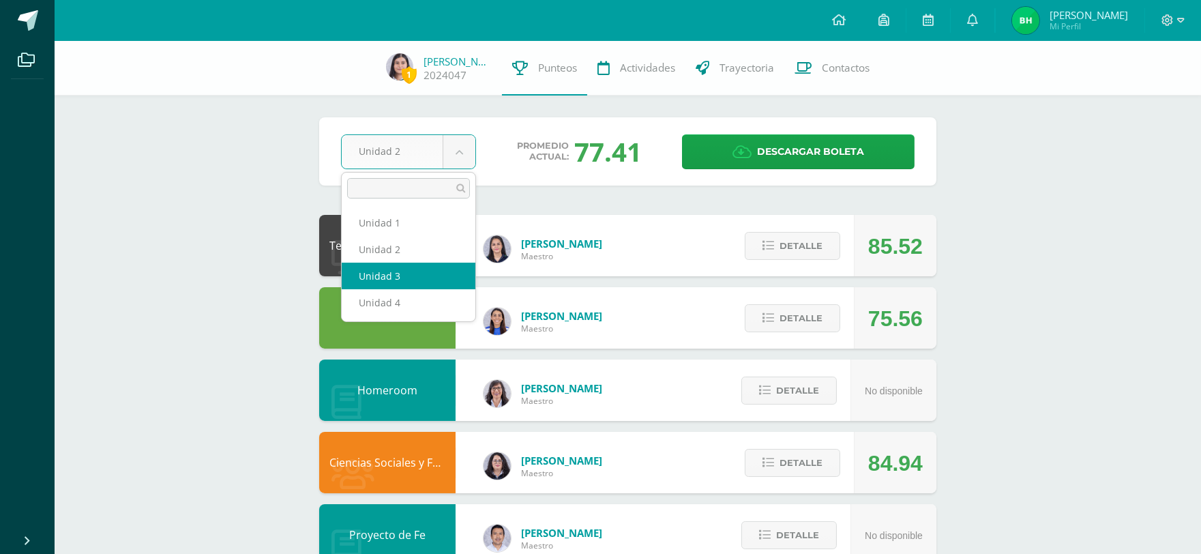
select select "Unidad 3"
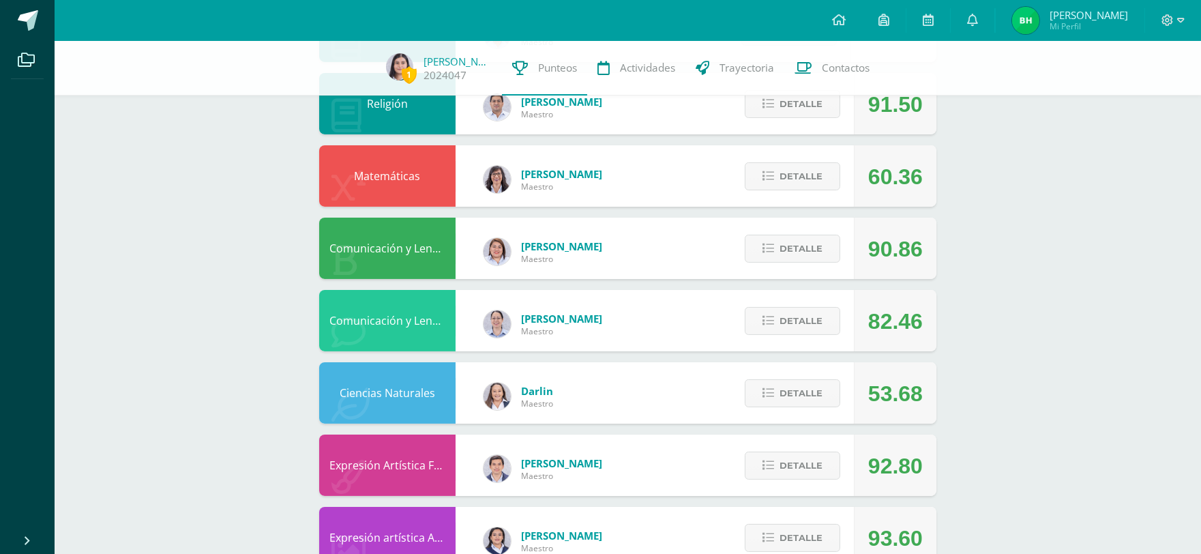
scroll to position [530, 0]
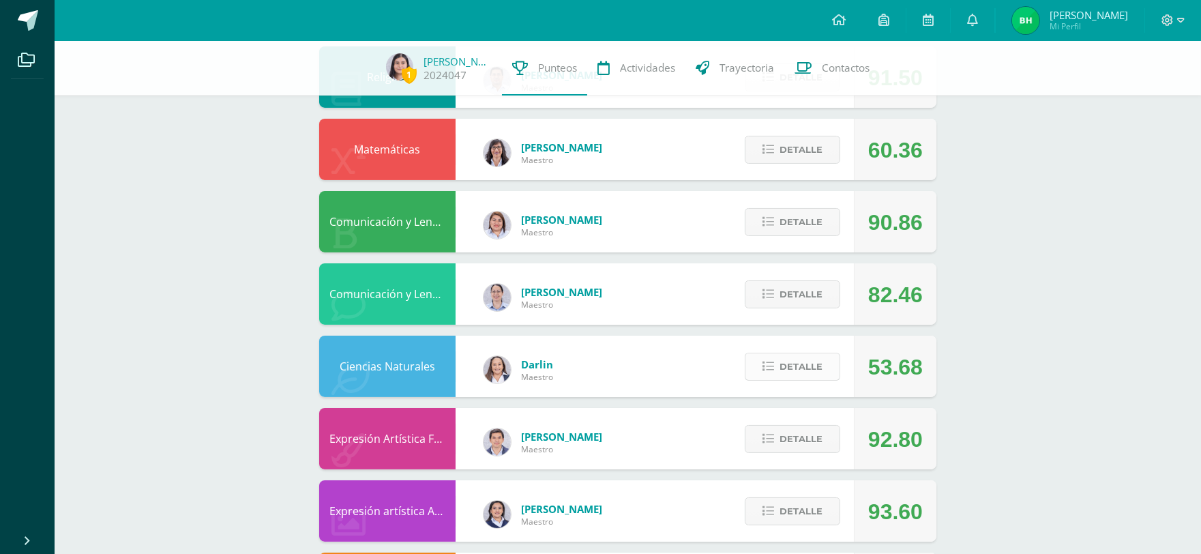
click at [798, 366] on span "Detalle" at bounding box center [800, 366] width 43 height 25
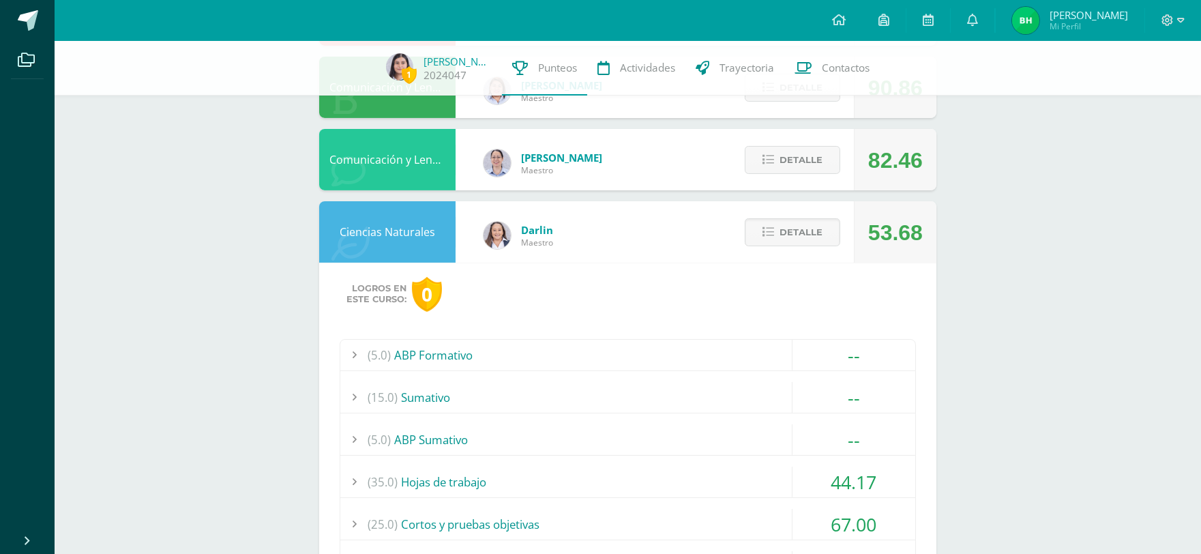
scroll to position [663, 0]
click at [794, 243] on span "Detalle" at bounding box center [800, 233] width 43 height 25
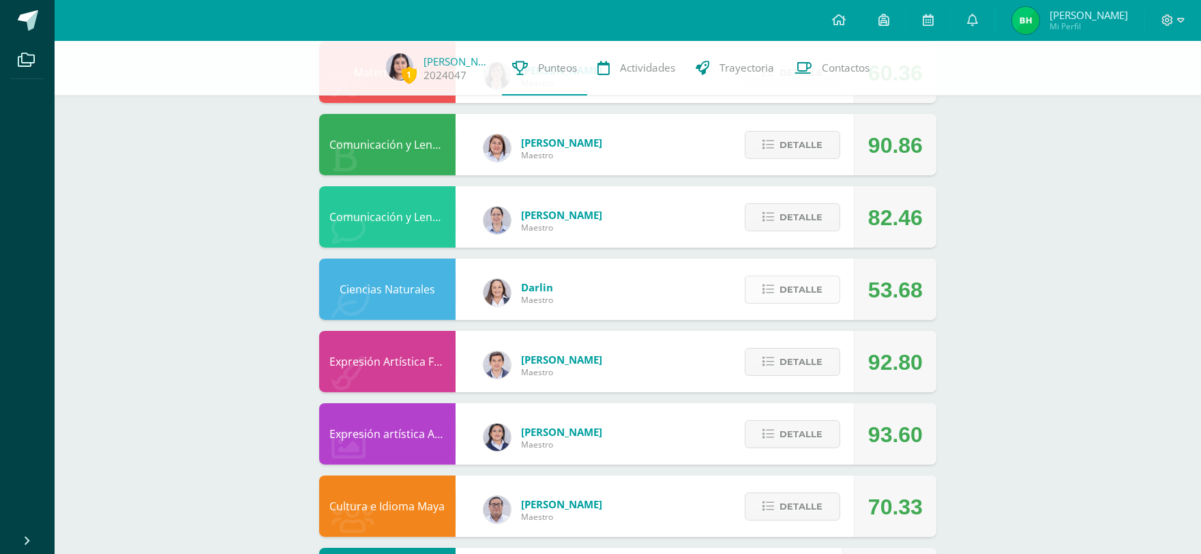
scroll to position [511, 0]
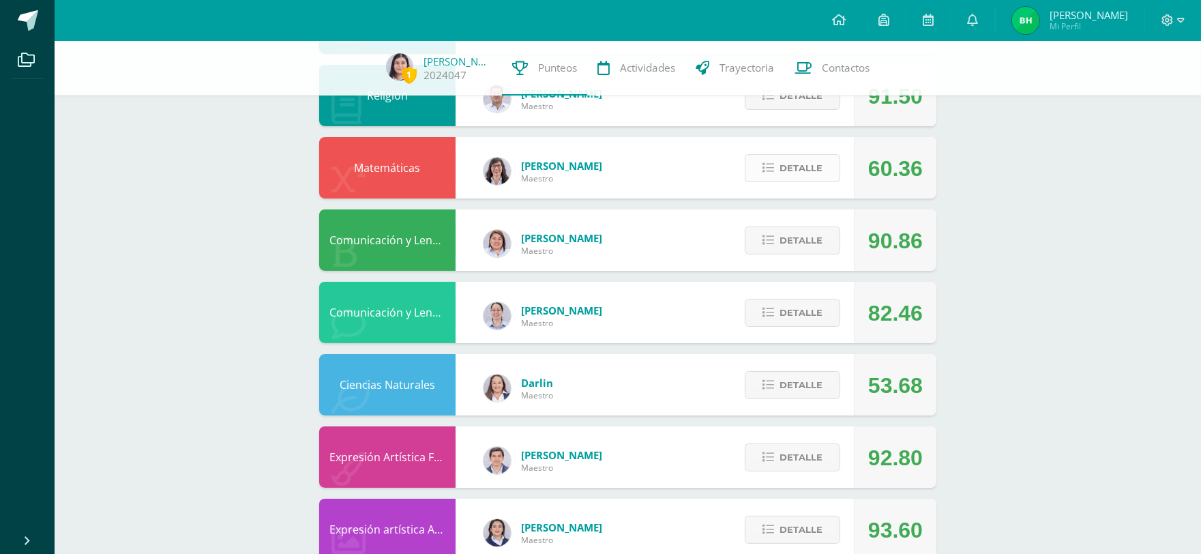
click at [781, 172] on span "Detalle" at bounding box center [800, 167] width 43 height 25
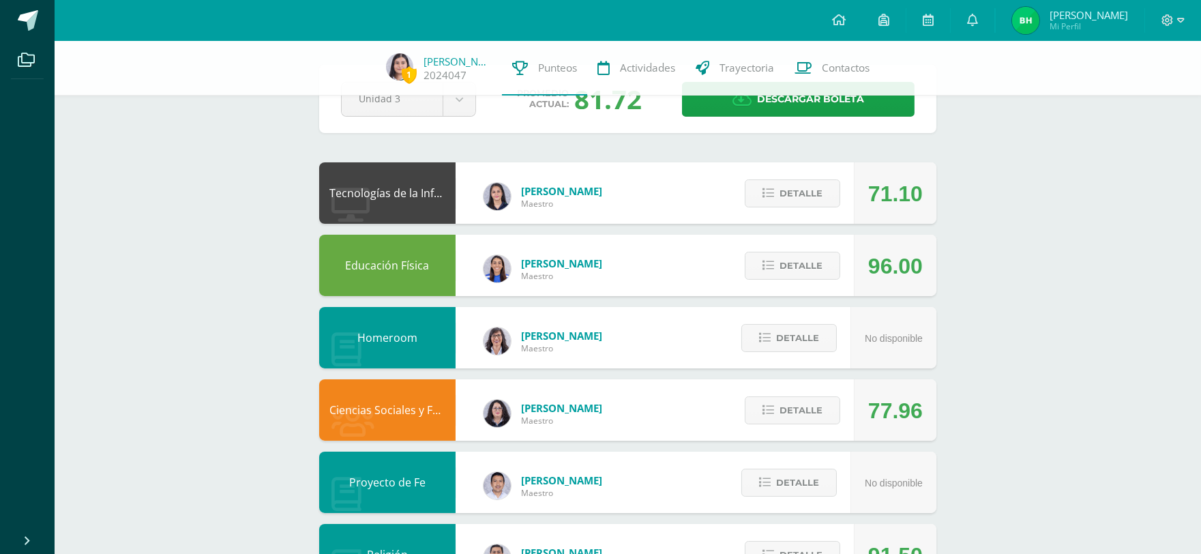
scroll to position [0, 0]
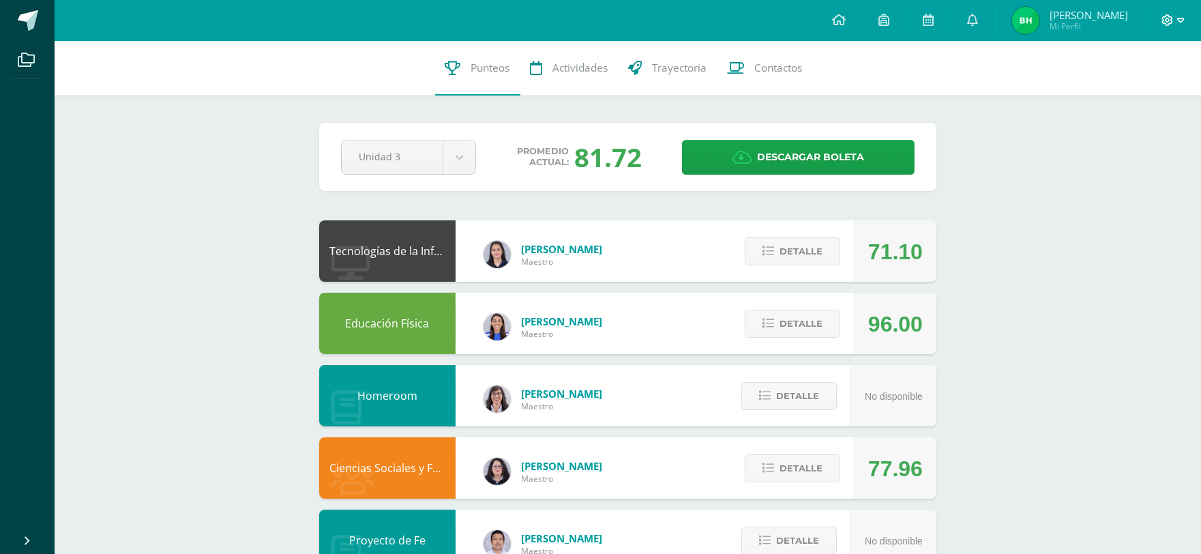
click at [1164, 20] on icon at bounding box center [1167, 20] width 12 height 12
click at [1134, 92] on span "Cerrar sesión" at bounding box center [1137, 92] width 61 height 13
